Goal: Communication & Community: Answer question/provide support

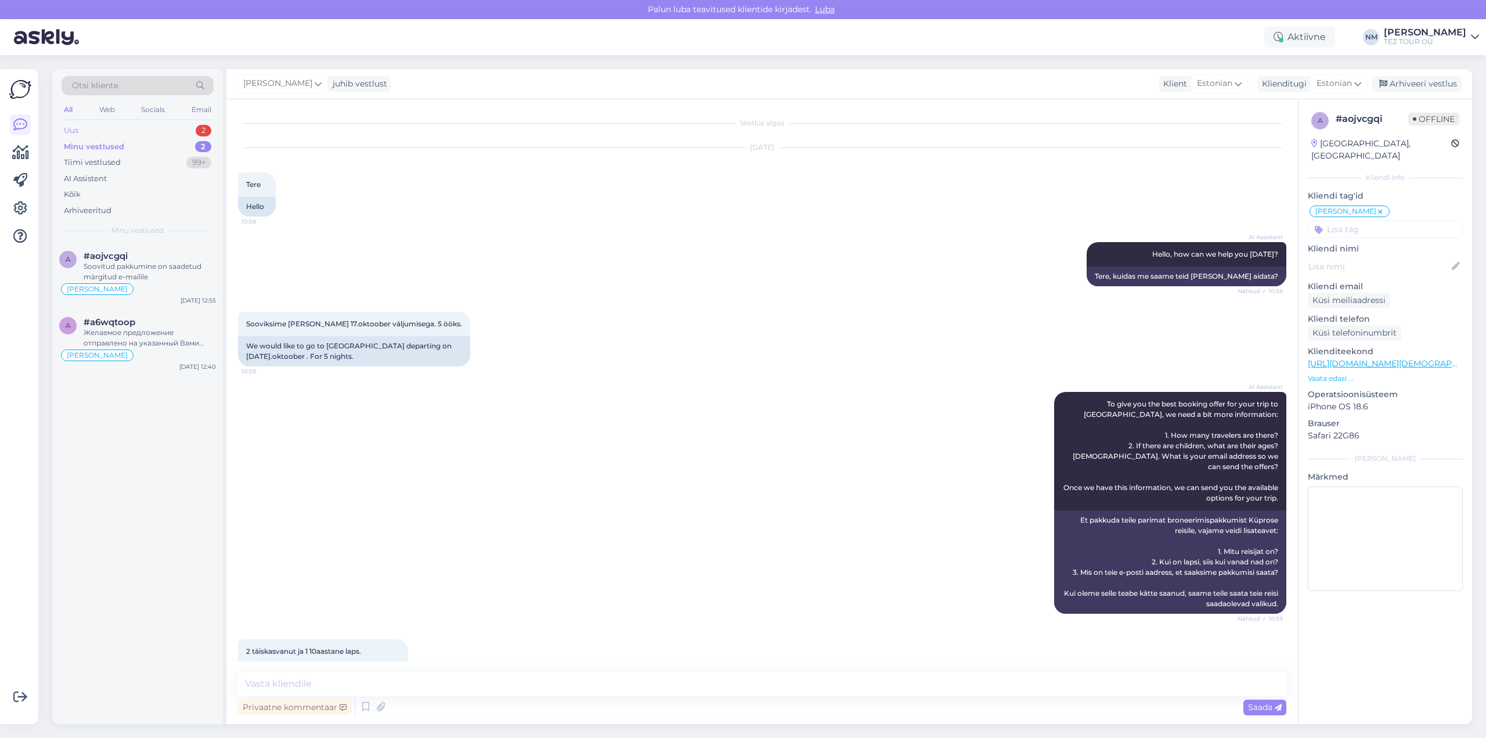
scroll to position [396, 0]
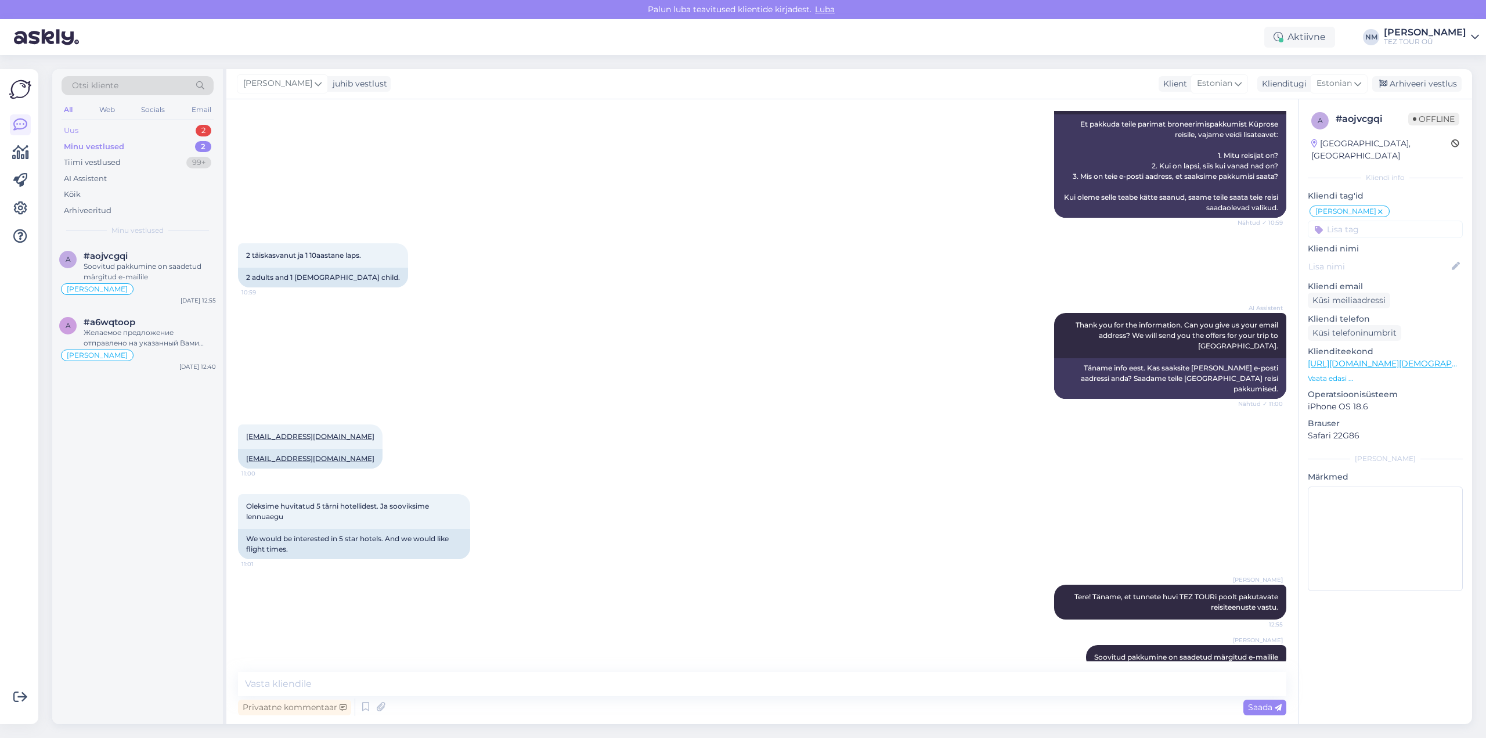
click at [203, 129] on div "2" at bounding box center [204, 131] width 16 height 12
click at [146, 259] on div "#jkguots8" at bounding box center [150, 256] width 132 height 10
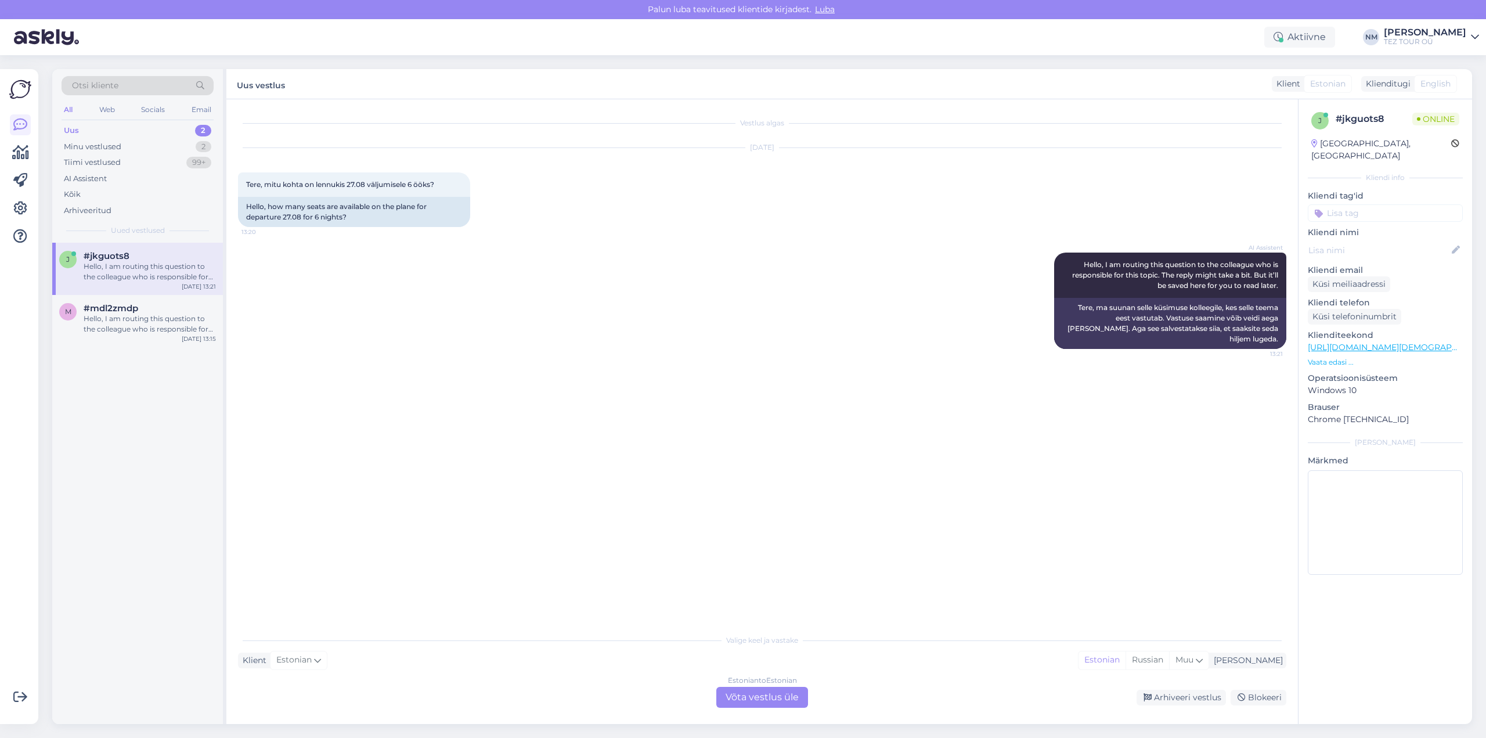
scroll to position [0, 0]
click at [779, 695] on div "Estonian to Estonian Võta vestlus üle" at bounding box center [762, 697] width 92 height 21
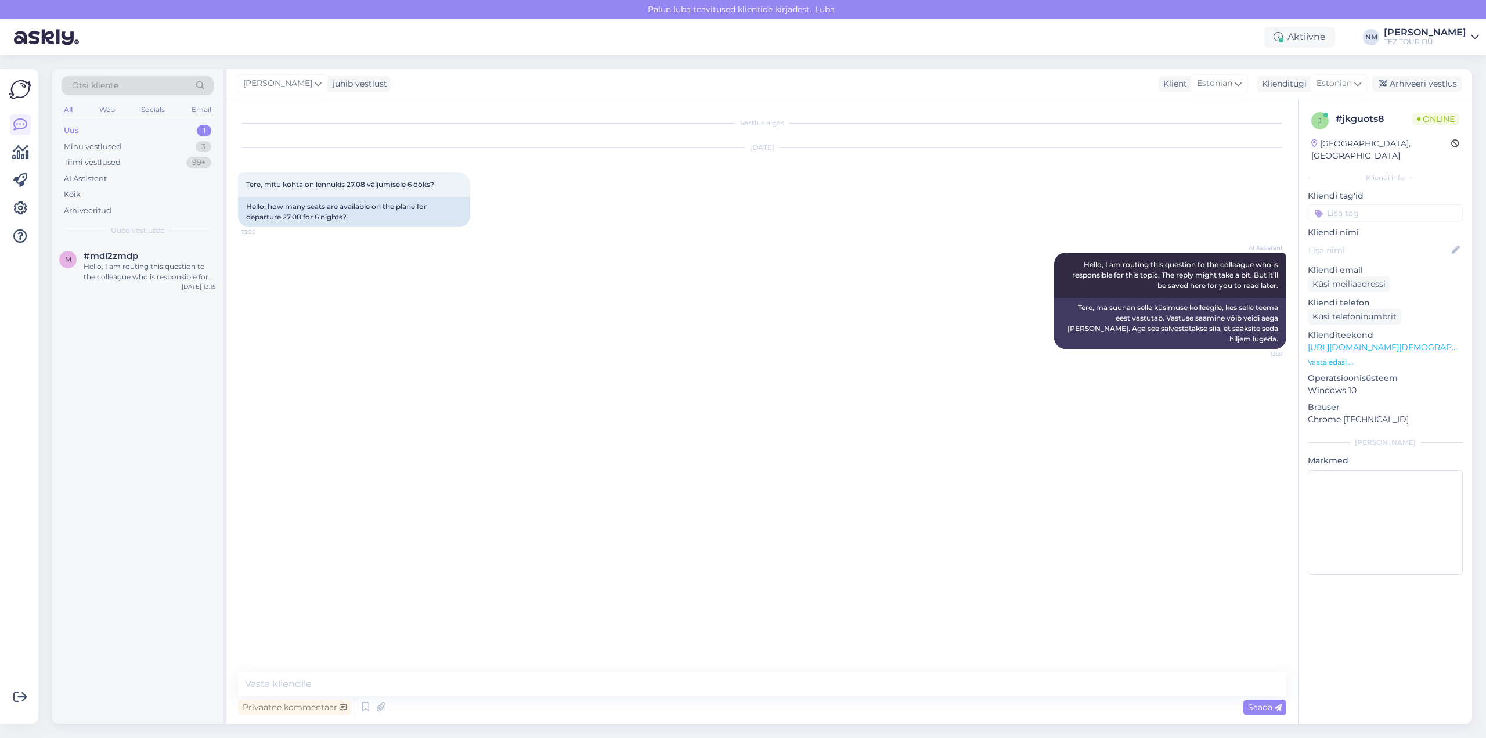
click at [1360, 204] on input at bounding box center [1384, 212] width 155 height 17
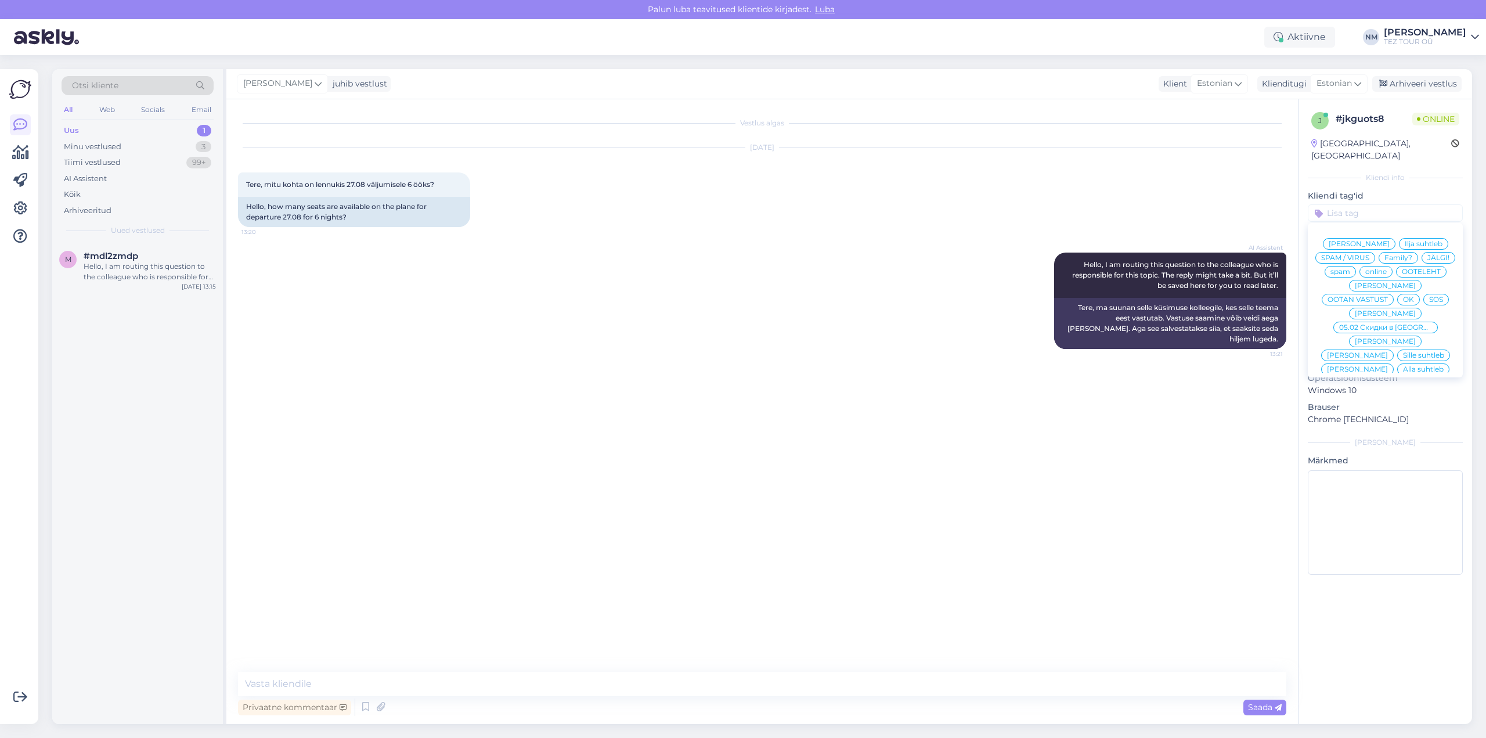
click at [1392, 393] on span "[PERSON_NAME]" at bounding box center [1384, 396] width 61 height 7
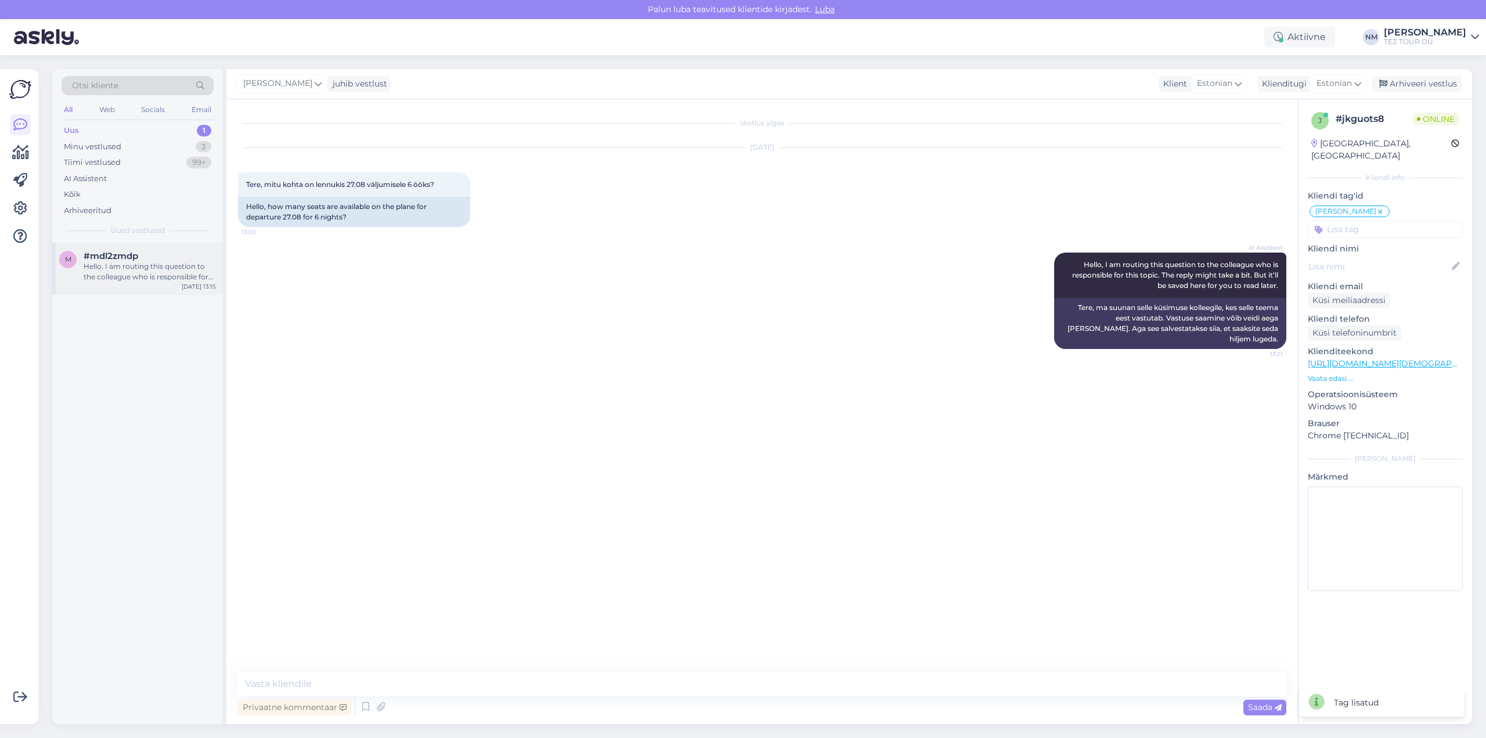
click at [161, 265] on div "Hello, I am routing this question to the colleague who is responsible for this …" at bounding box center [150, 271] width 132 height 21
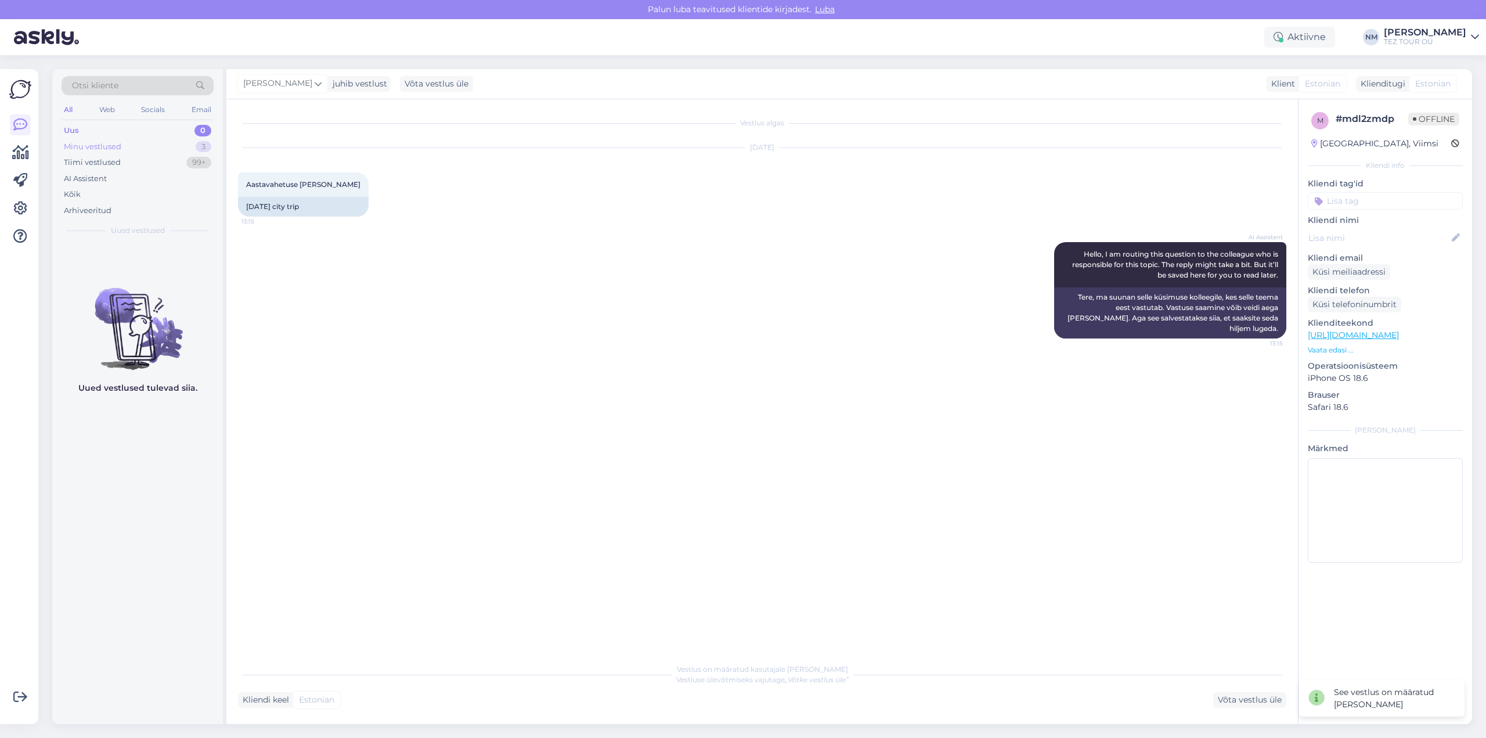
click at [202, 144] on div "3" at bounding box center [204, 147] width 16 height 12
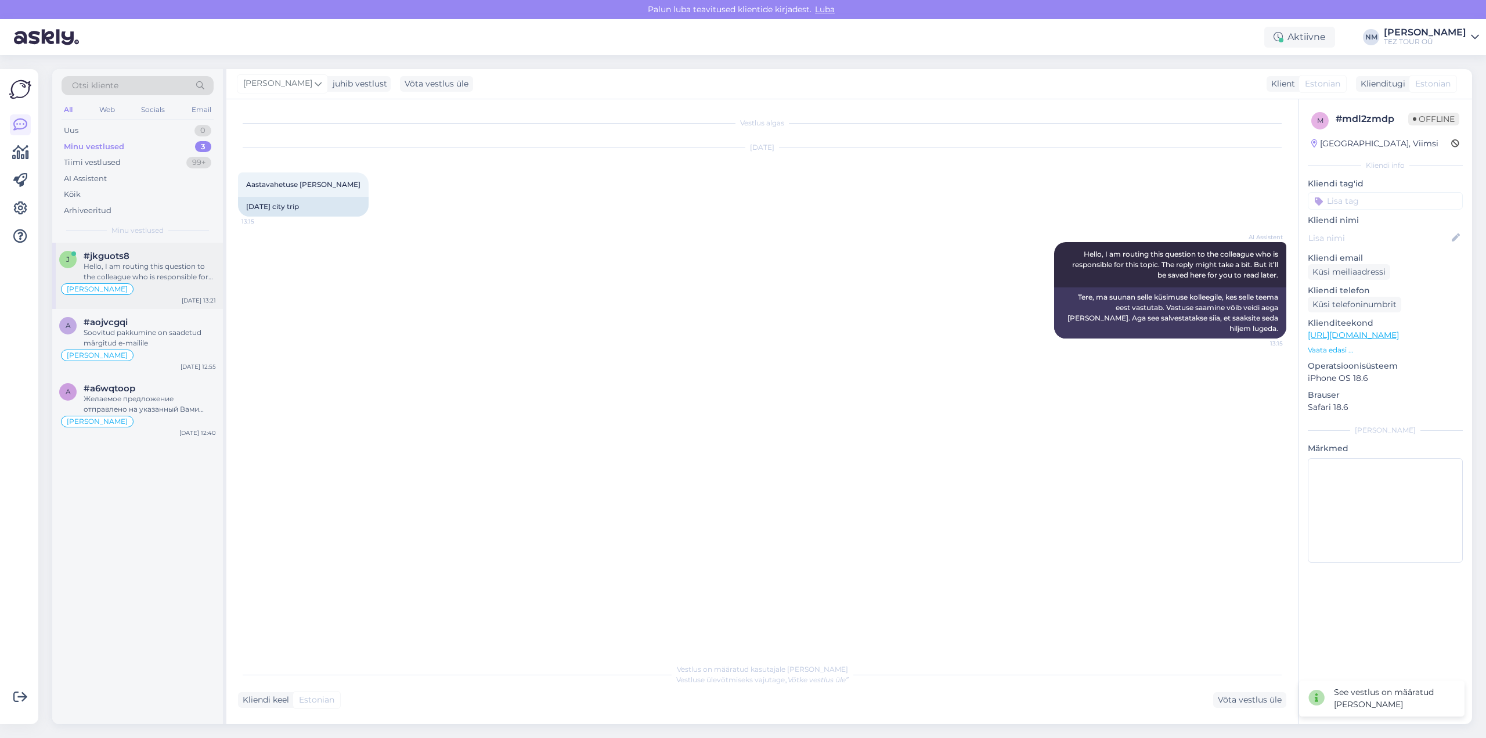
click at [174, 273] on div "Hello, I am routing this question to the colleague who is responsible for this …" at bounding box center [150, 271] width 132 height 21
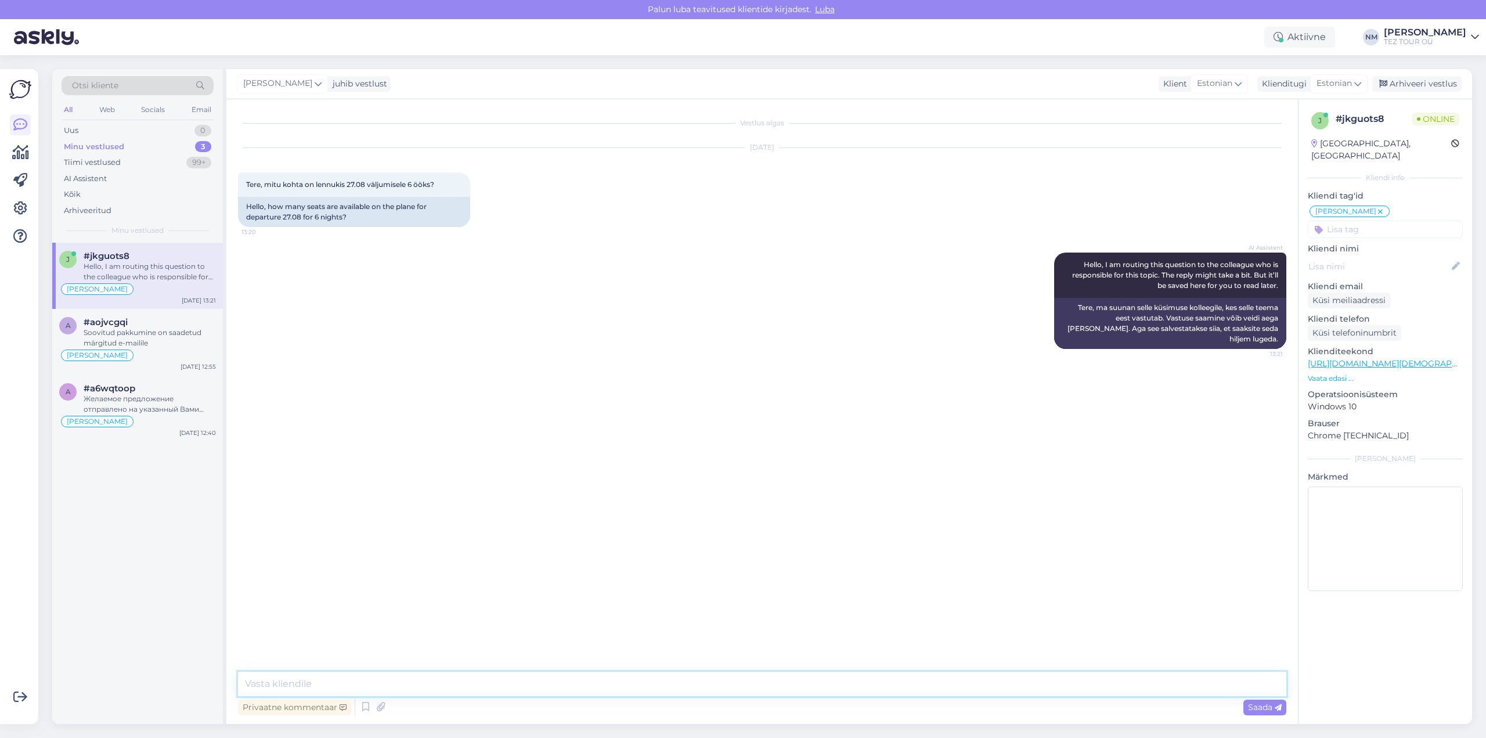
click at [319, 682] on textarea at bounding box center [762, 683] width 1048 height 24
type textarea "[PERSON_NAME]"
paste textarea "Täname, et tunnete huvi TEZ TOURi poolt pakutavate reisiteenuste vastu."
type textarea "Tere! Täname, et tunnete huvi TEZ TOURi poolt pakutavate reisiteenuste vastu."
type textarea "Kui soovite Türki reisida, siis kohti on hetkel piisavalt."
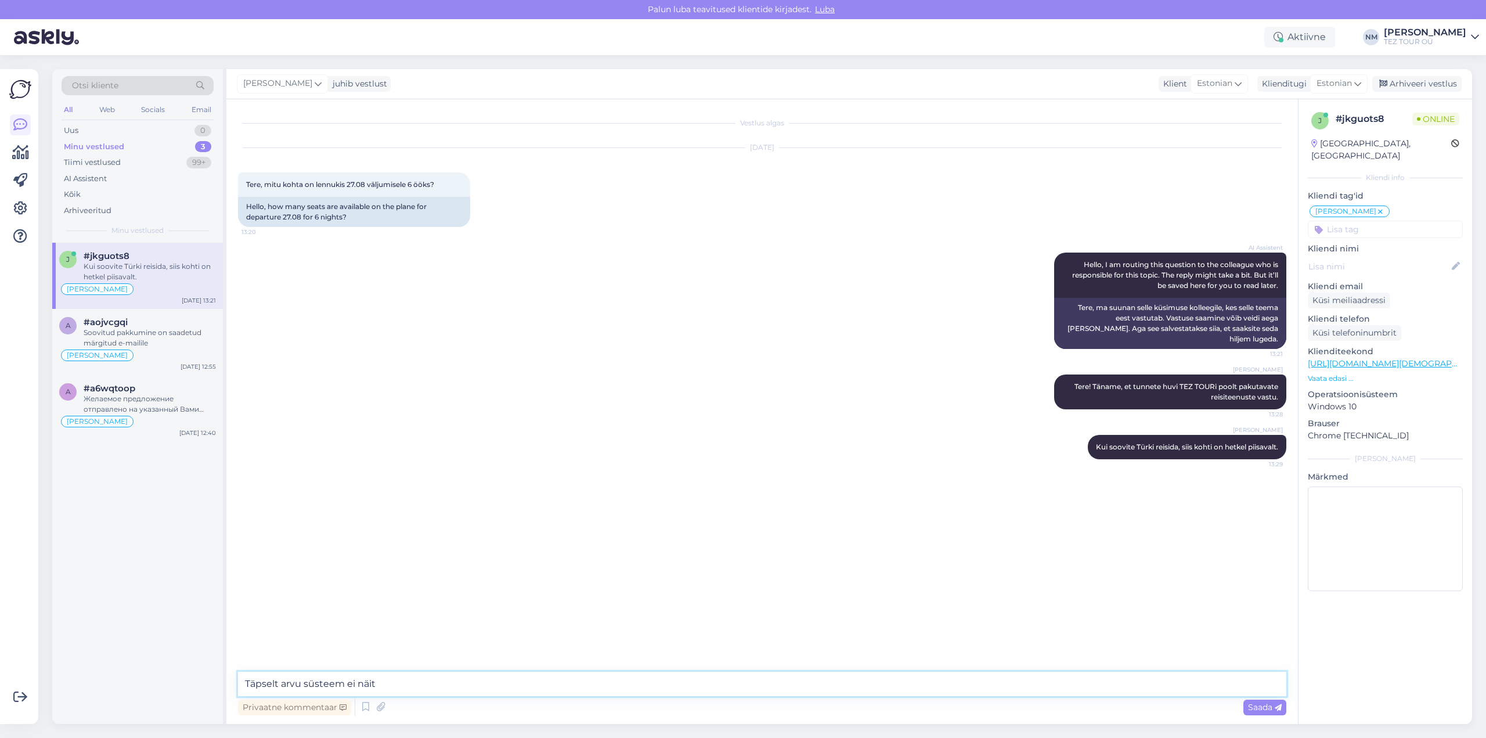
type textarea "Täpselt arvu süsteem ei näita"
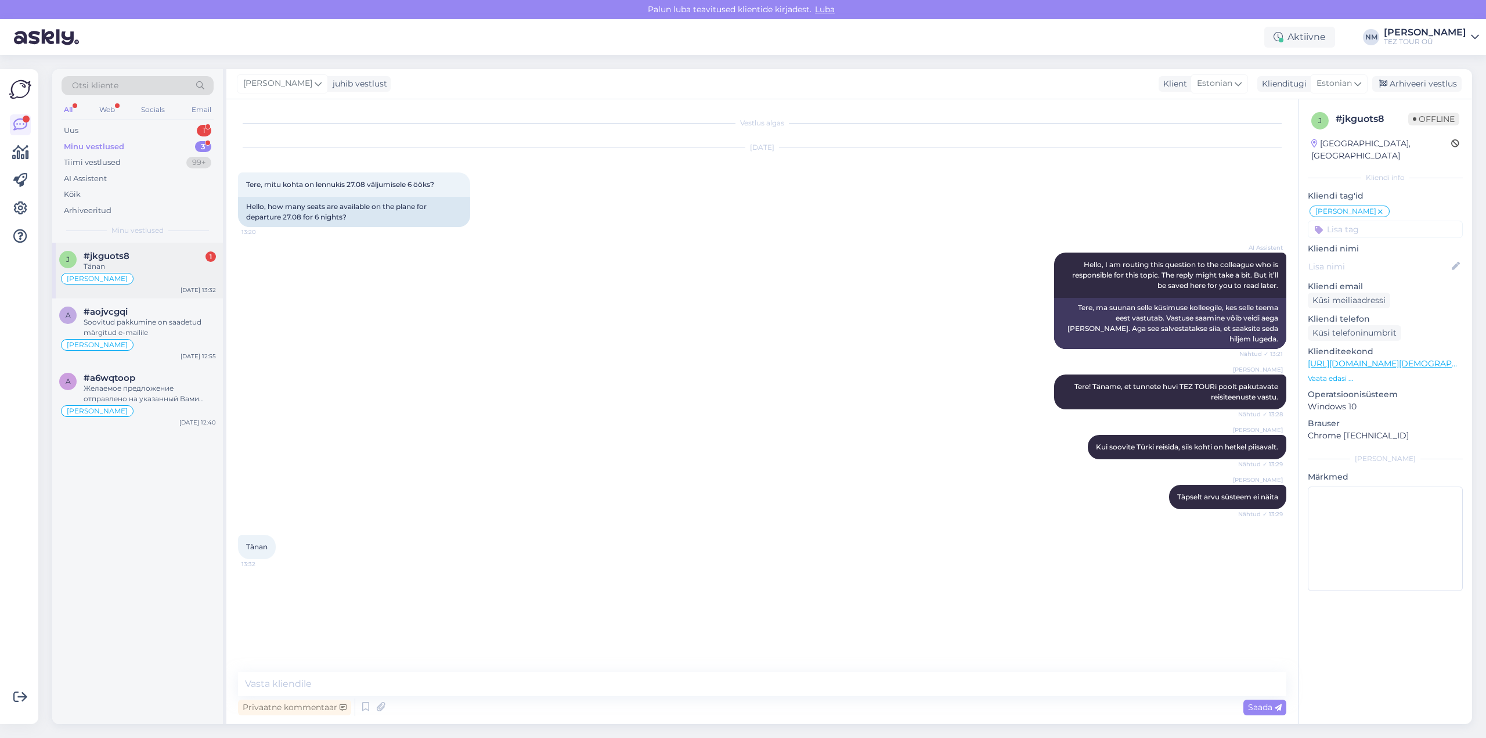
click at [168, 252] on div "#jkguots8 1" at bounding box center [150, 256] width 132 height 10
click at [205, 127] on div "1" at bounding box center [204, 131] width 15 height 12
click at [139, 273] on div "Hello, I am routing this question to the colleague who is responsible for this …" at bounding box center [150, 271] width 132 height 21
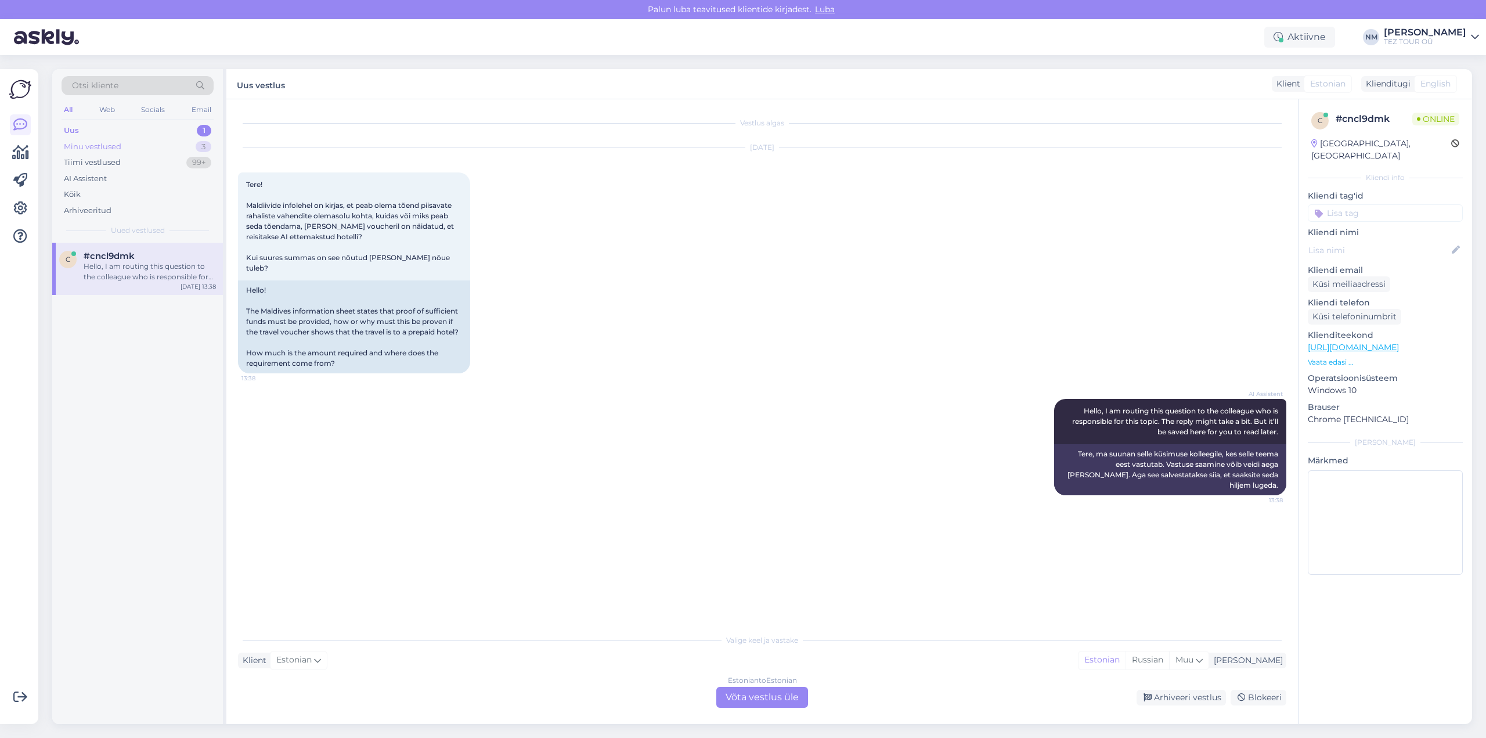
click at [204, 146] on div "3" at bounding box center [204, 147] width 16 height 12
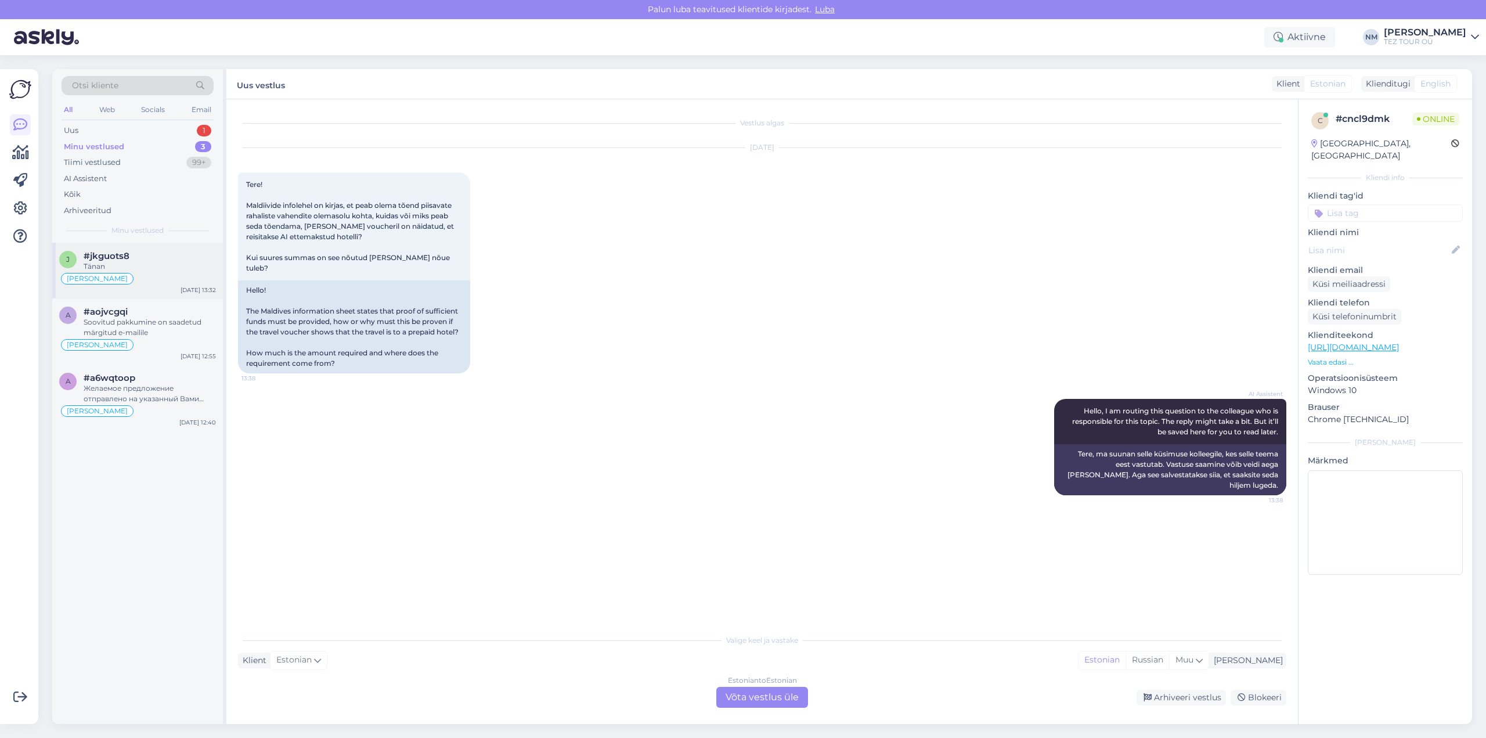
click at [171, 259] on div "#jkguots8" at bounding box center [150, 256] width 132 height 10
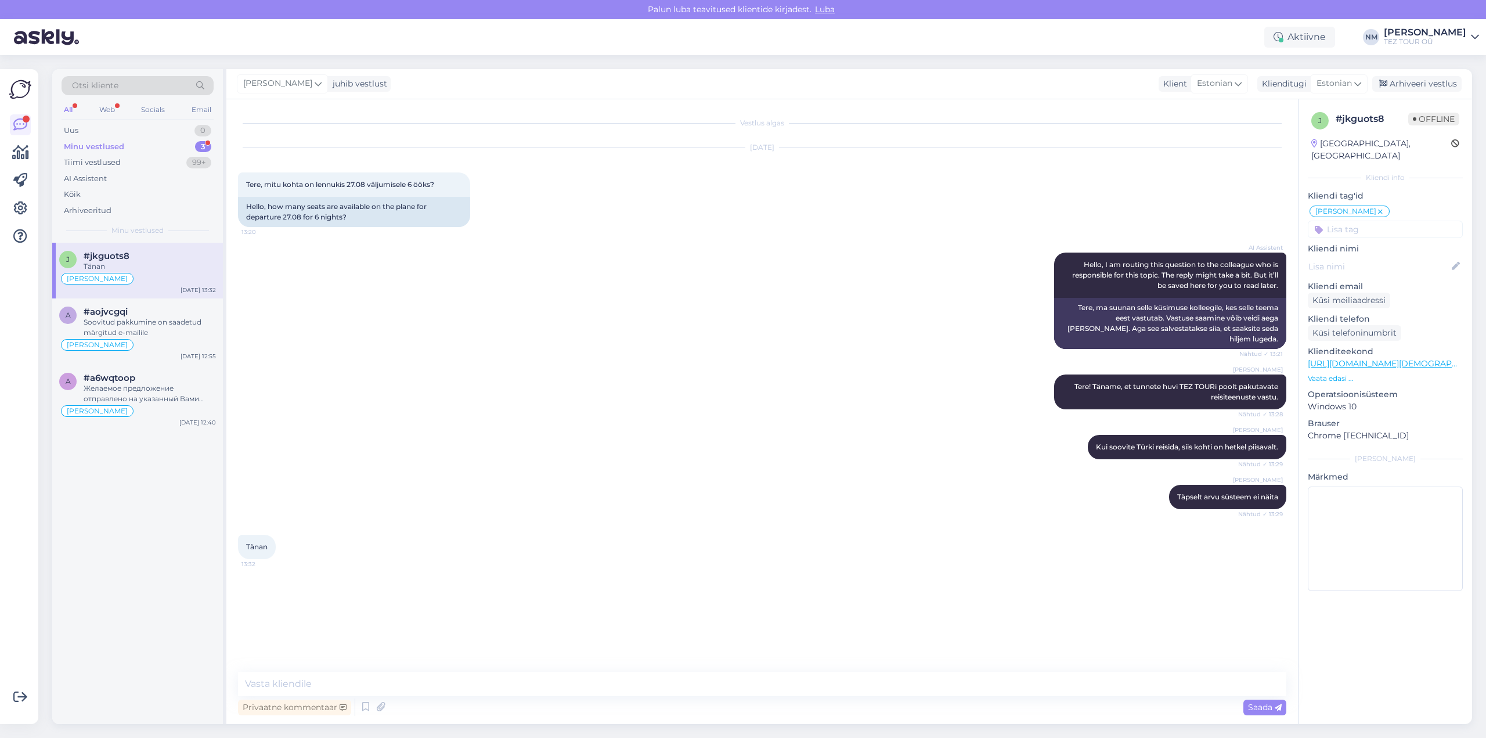
click at [204, 142] on div "3" at bounding box center [203, 147] width 16 height 12
click at [174, 258] on div "#jkguots8" at bounding box center [150, 256] width 132 height 10
